Goal: Go to known website: Go to known website

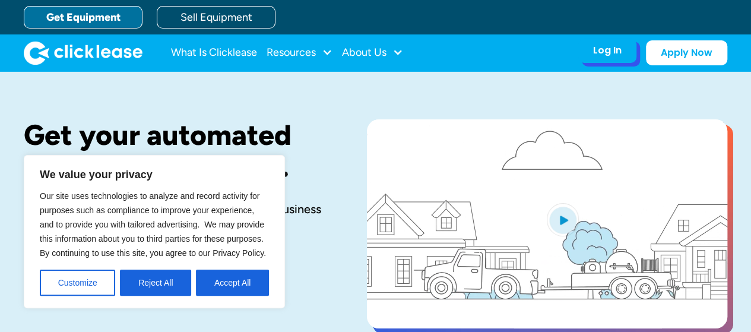
click at [609, 53] on div "Log In" at bounding box center [607, 51] width 28 height 12
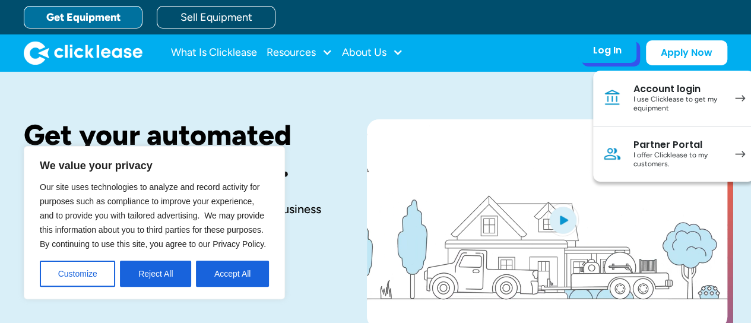
click at [646, 100] on div "I use Clicklease to get my equipment" at bounding box center [678, 104] width 90 height 18
